Goal: Obtain resource: Download file/media

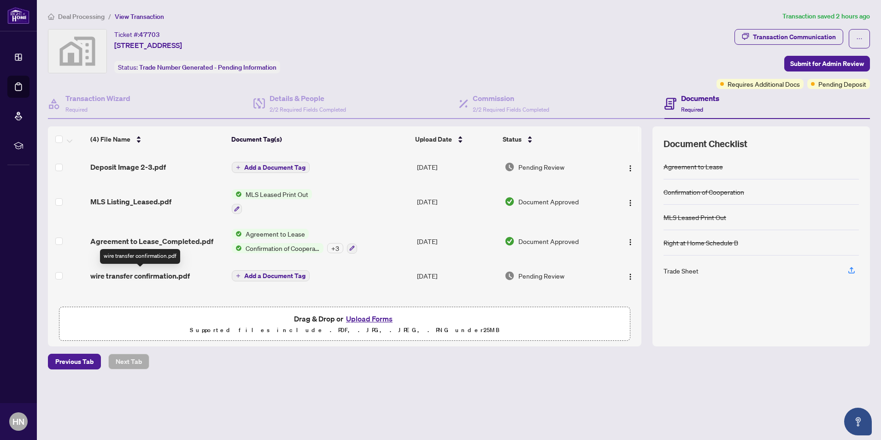
click at [146, 275] on span "wire transfer confirmation.pdf" at bounding box center [140, 275] width 100 height 11
click at [853, 272] on icon "button" at bounding box center [852, 270] width 8 height 8
